Goal: Register for event/course

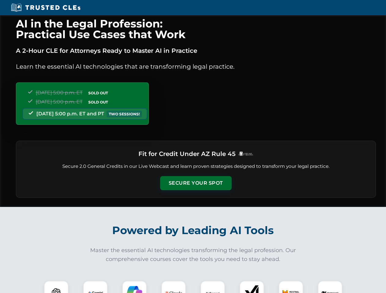
click at [196, 183] on button "Secure Your Spot" at bounding box center [196, 183] width 72 height 14
click at [56, 287] on img at bounding box center [56, 294] width 18 height 18
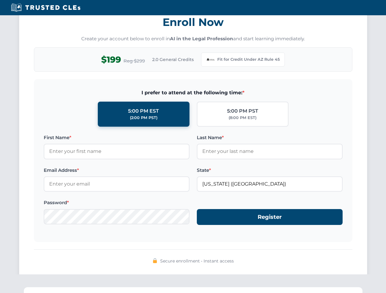
scroll to position [596, 0]
